Goal: Task Accomplishment & Management: Manage account settings

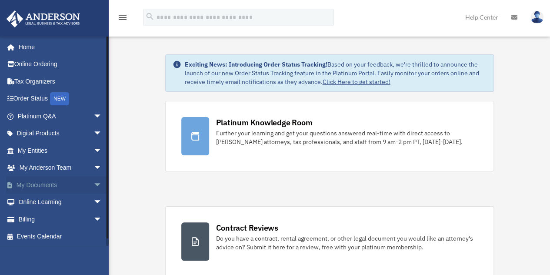
click at [29, 183] on link "My Documents arrow_drop_down" at bounding box center [60, 184] width 109 height 17
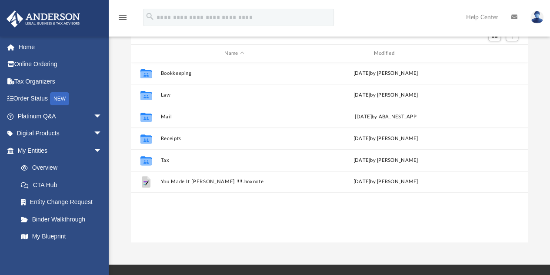
scroll to position [87, 0]
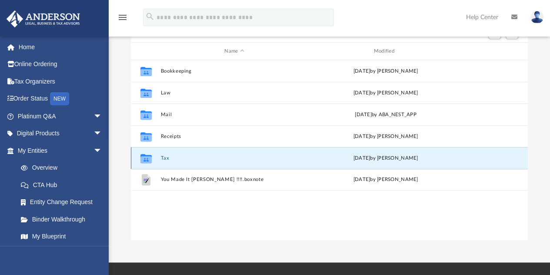
click at [180, 160] on button "Tax" at bounding box center [233, 158] width 147 height 6
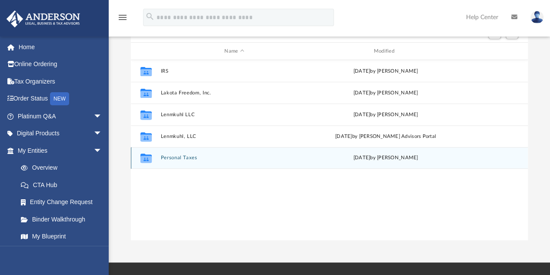
click at [183, 158] on button "Personal Taxes" at bounding box center [233, 158] width 147 height 6
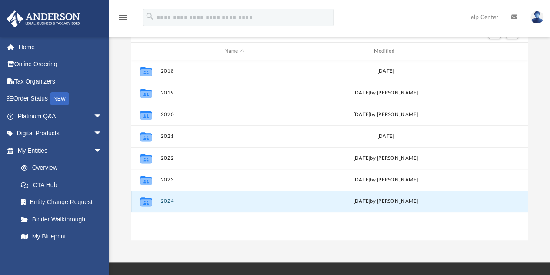
click at [165, 201] on button "2024" at bounding box center [233, 202] width 147 height 6
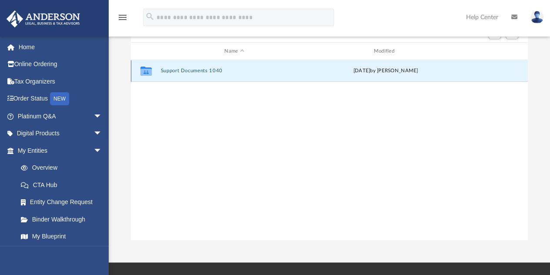
click at [185, 69] on button "Support Documents 1040" at bounding box center [233, 71] width 147 height 6
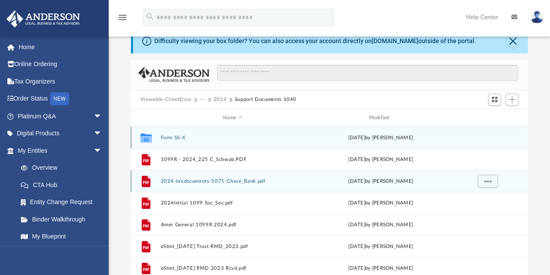
scroll to position [0, 0]
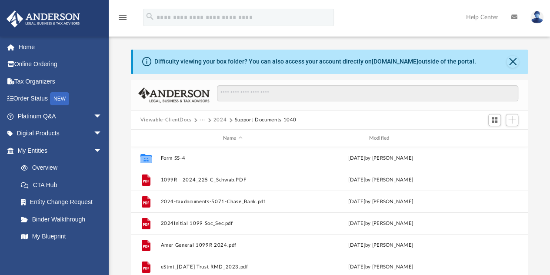
click at [217, 117] on button "2024" at bounding box center [219, 120] width 13 height 8
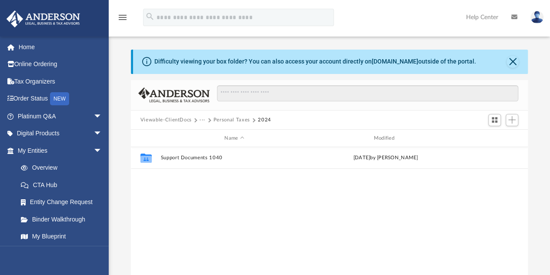
click at [169, 119] on button "Viewable-ClientDocs" at bounding box center [165, 120] width 51 height 8
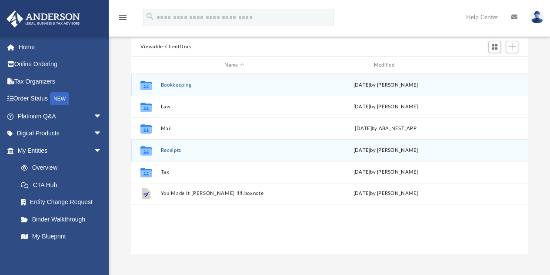
scroll to position [87, 0]
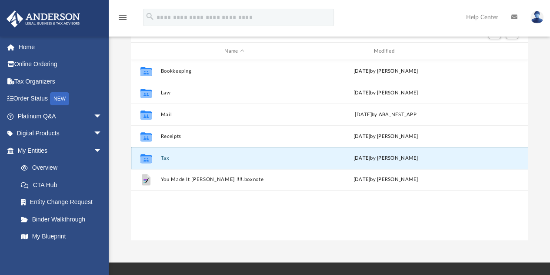
click at [183, 157] on button "Tax" at bounding box center [233, 158] width 147 height 6
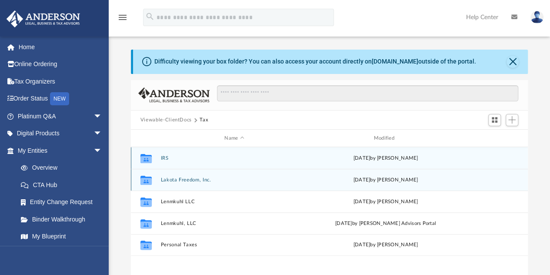
scroll to position [0, 0]
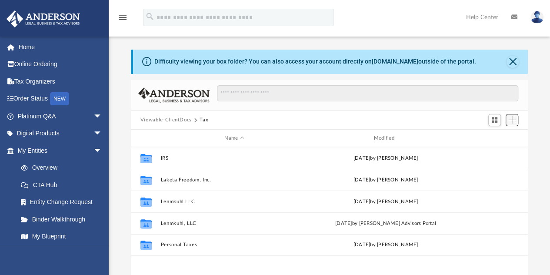
click at [513, 120] on span "Add" at bounding box center [511, 119] width 7 height 7
click at [496, 151] on li "New Folder" at bounding box center [500, 150] width 28 height 9
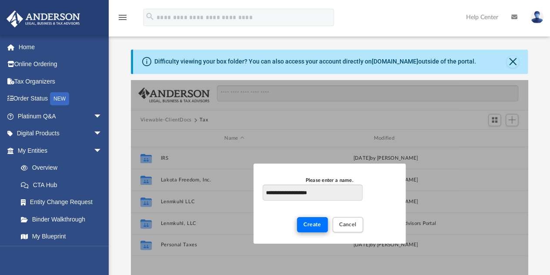
type input "**********"
click at [316, 225] on span "Create" at bounding box center [312, 224] width 18 height 5
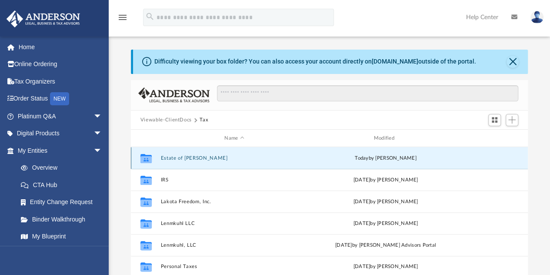
click at [206, 158] on button "Estate of Louise Cherry" at bounding box center [233, 158] width 147 height 6
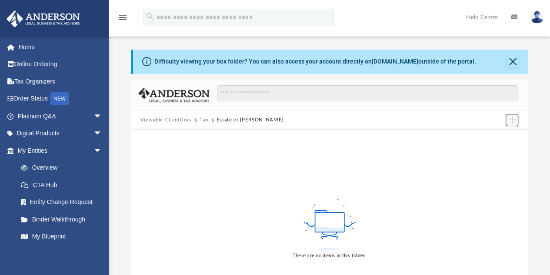
click at [509, 121] on span "Add" at bounding box center [511, 119] width 7 height 7
click at [496, 137] on li "Upload" at bounding box center [500, 137] width 28 height 9
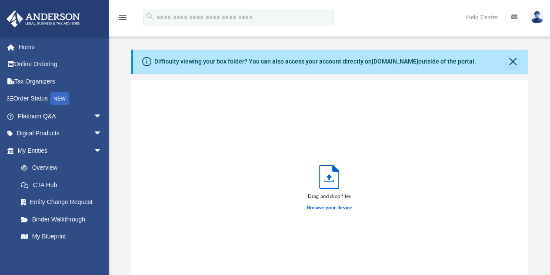
scroll to position [214, 390]
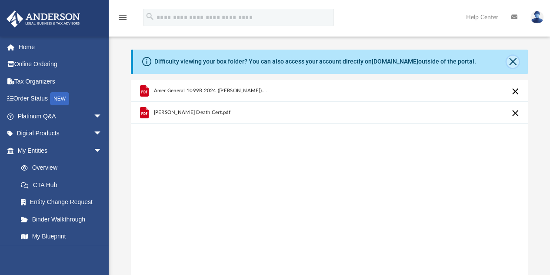
click at [513, 60] on button "Close" at bounding box center [513, 62] width 12 height 12
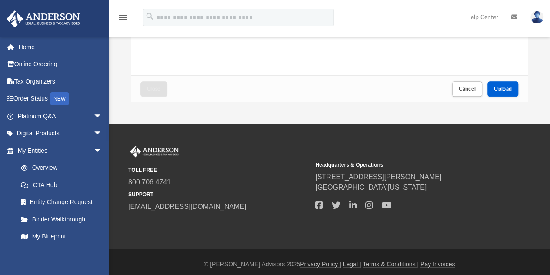
scroll to position [199, 0]
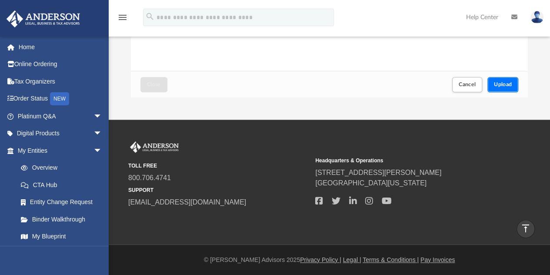
click at [499, 85] on span "Upload" at bounding box center [503, 84] width 18 height 5
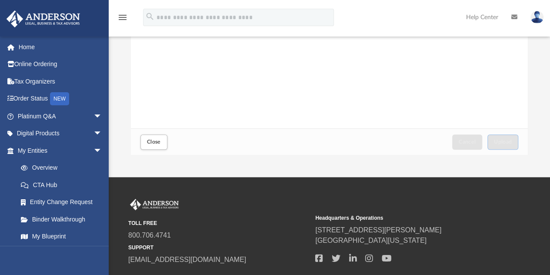
scroll to position [156, 0]
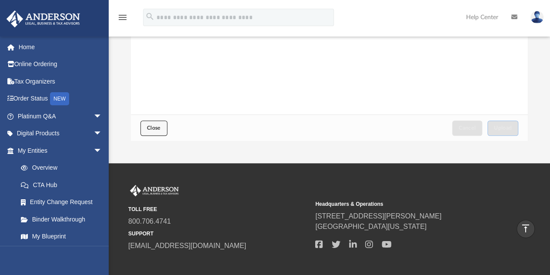
click at [155, 127] on span "Close" at bounding box center [154, 127] width 14 height 5
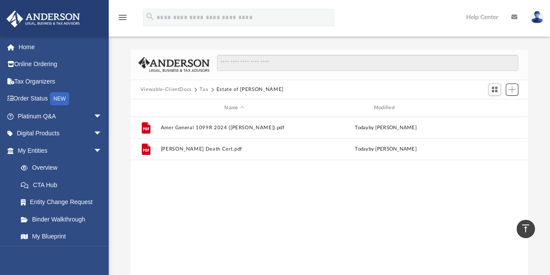
scroll to position [191, 390]
click at [202, 87] on button "Tax" at bounding box center [204, 90] width 9 height 8
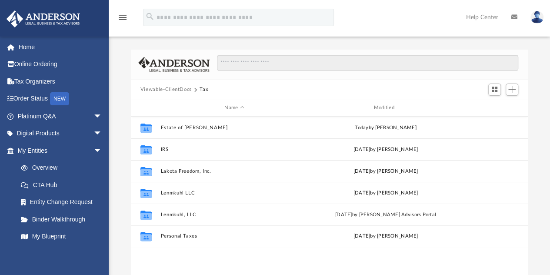
click at [536, 12] on img at bounding box center [536, 17] width 13 height 13
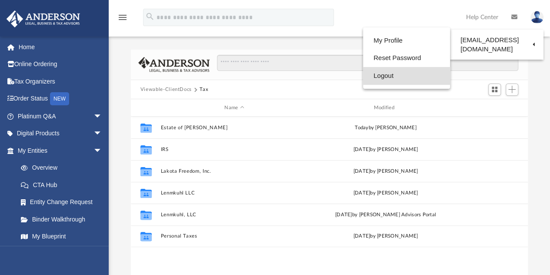
click at [375, 75] on link "Logout" at bounding box center [406, 76] width 87 height 18
